Goal: Task Accomplishment & Management: Complete application form

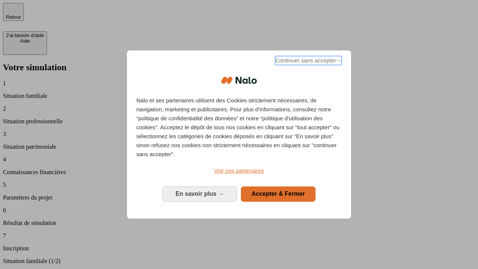
click at [308, 62] on span "Continuer sans accepter →" at bounding box center [308, 60] width 67 height 9
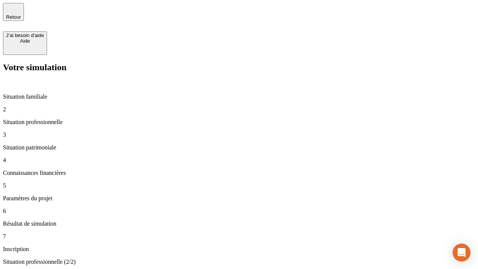
type input "30 000"
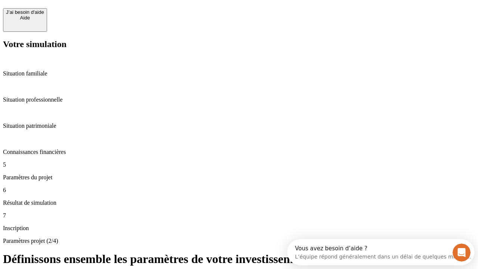
scroll to position [14, 0]
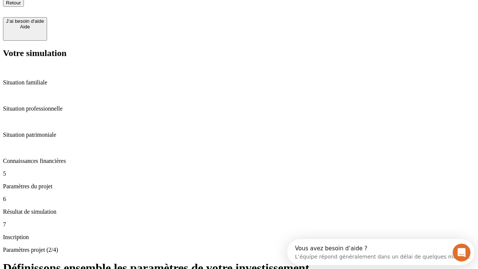
type input "25"
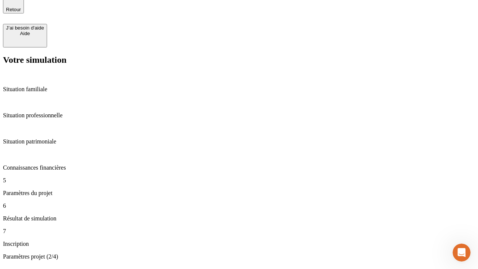
type input "1 000"
type input "640"
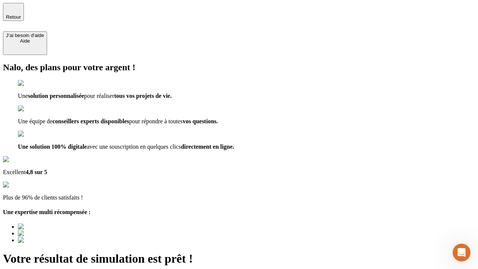
type input "[EMAIL_ADDRESS][PERSON_NAME][DOMAIN_NAME]"
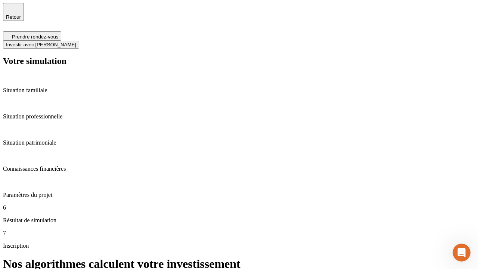
scroll to position [3, 0]
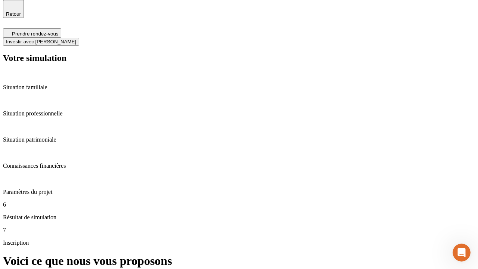
click at [76, 39] on span "Investir avec [PERSON_NAME]" at bounding box center [41, 42] width 70 height 6
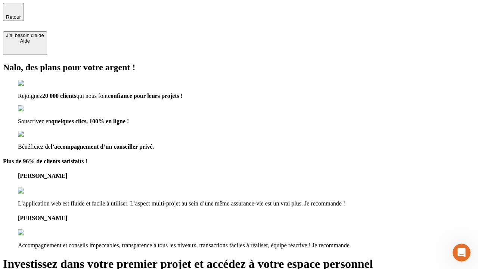
type input "[PERSON_NAME][EMAIL_ADDRESS][DOMAIN_NAME]"
